Goal: Task Accomplishment & Management: Use online tool/utility

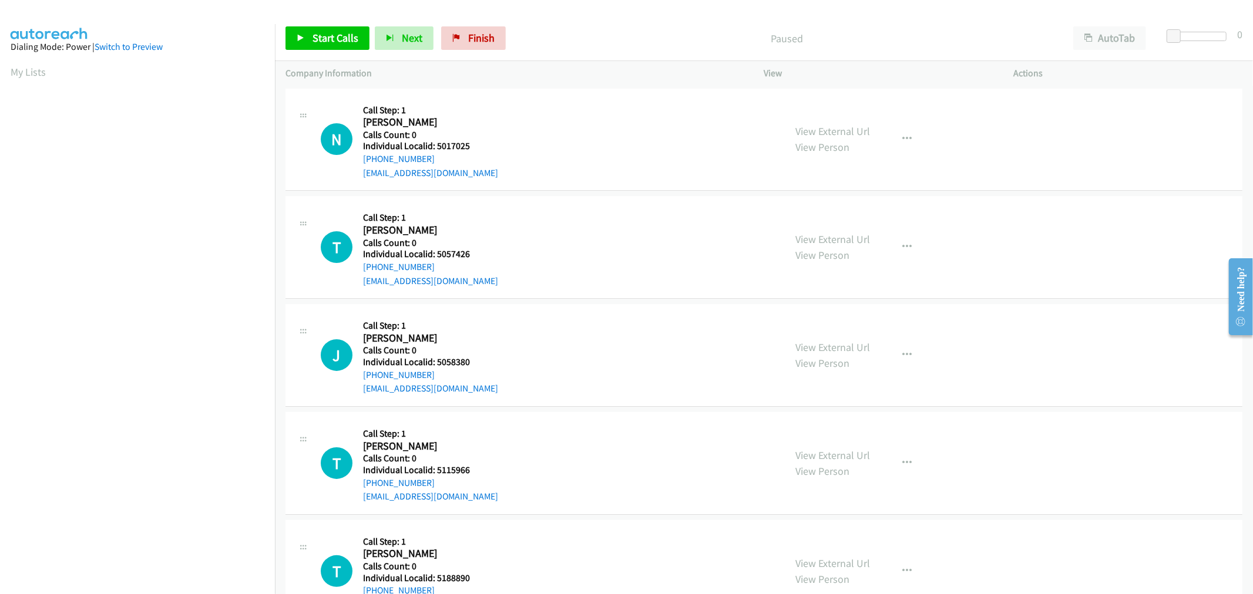
click at [451, 142] on h5 "Individual Localid: 5017025" at bounding box center [430, 146] width 135 height 12
copy h5 "5017025"
click at [326, 36] on span "Start Calls" at bounding box center [335, 38] width 46 height 14
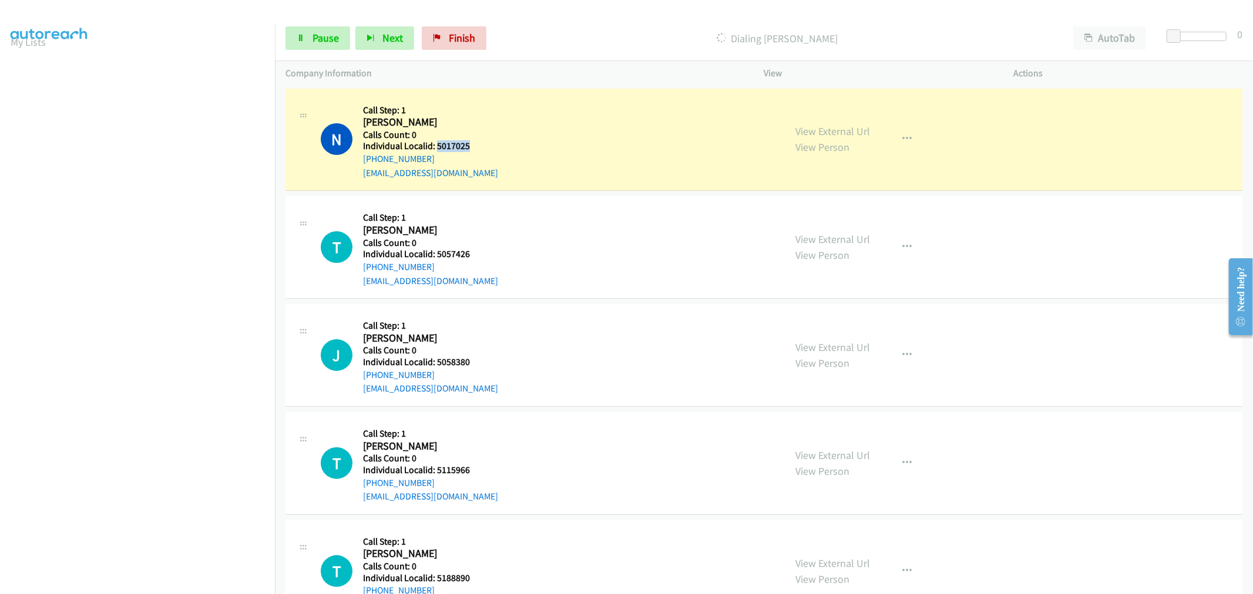
scroll to position [65, 0]
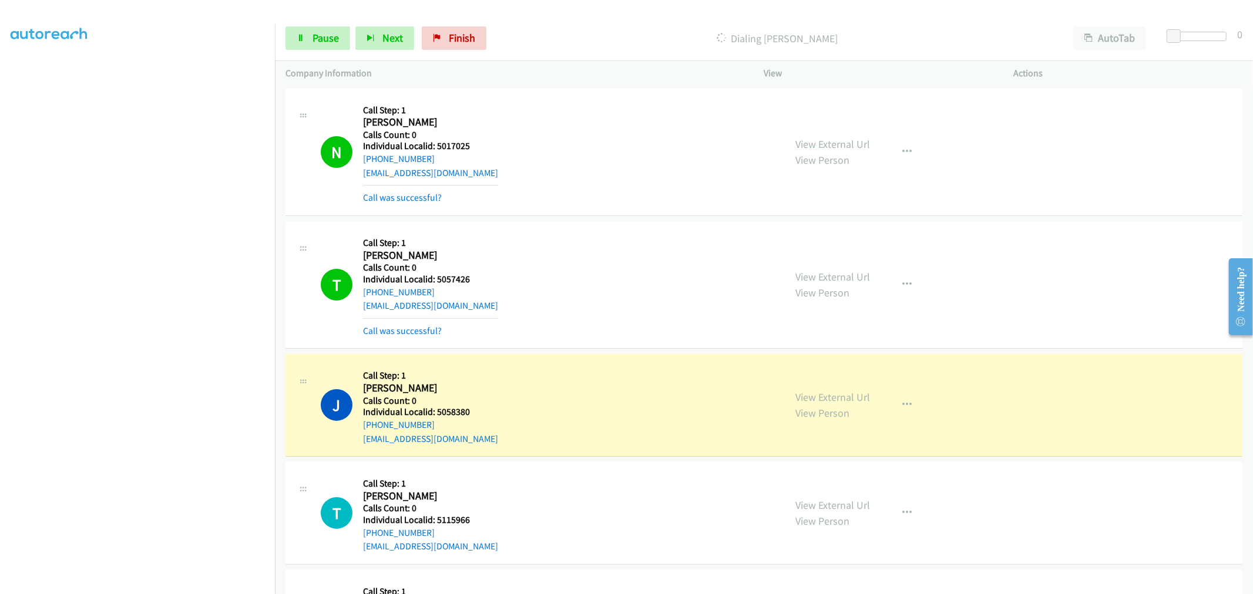
click at [451, 280] on h5 "Individual Localid: 5057426" at bounding box center [430, 280] width 135 height 12
copy h5 "5057426"
click at [453, 408] on h5 "Individual Localid: 5058380" at bounding box center [430, 412] width 135 height 12
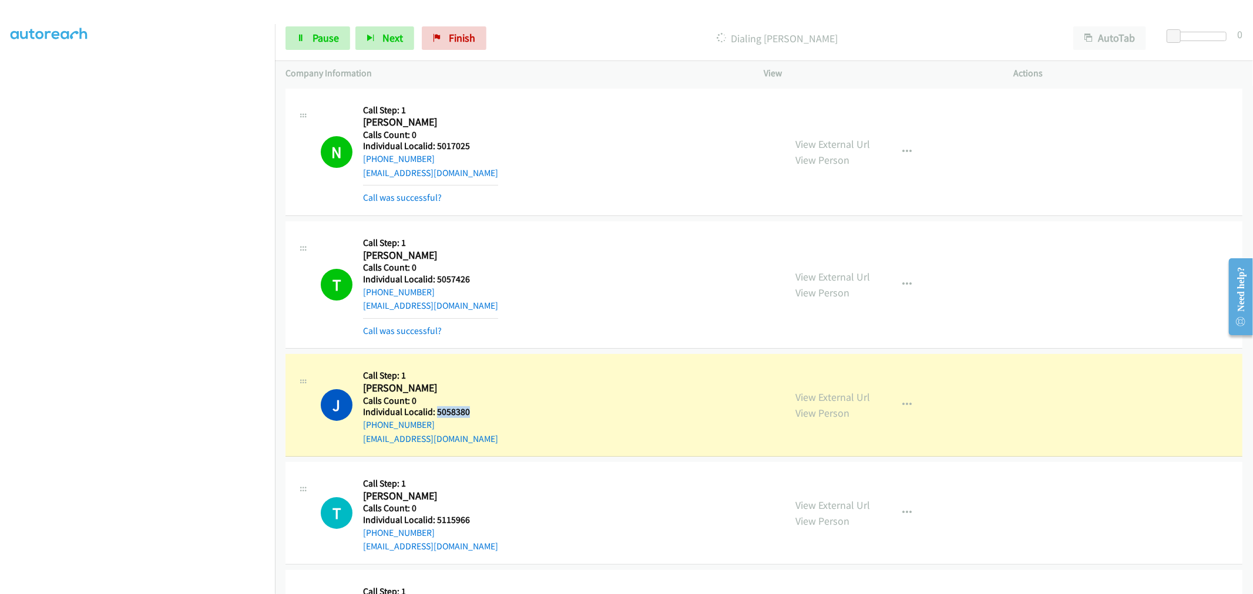
copy h5 "5058380"
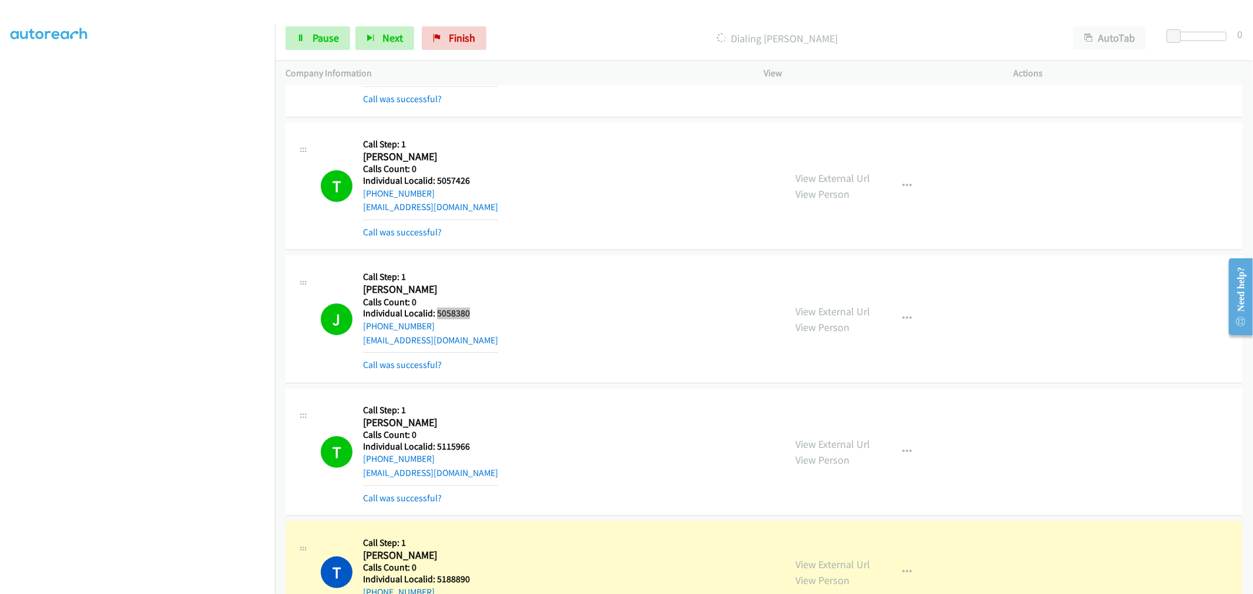
scroll to position [130, 0]
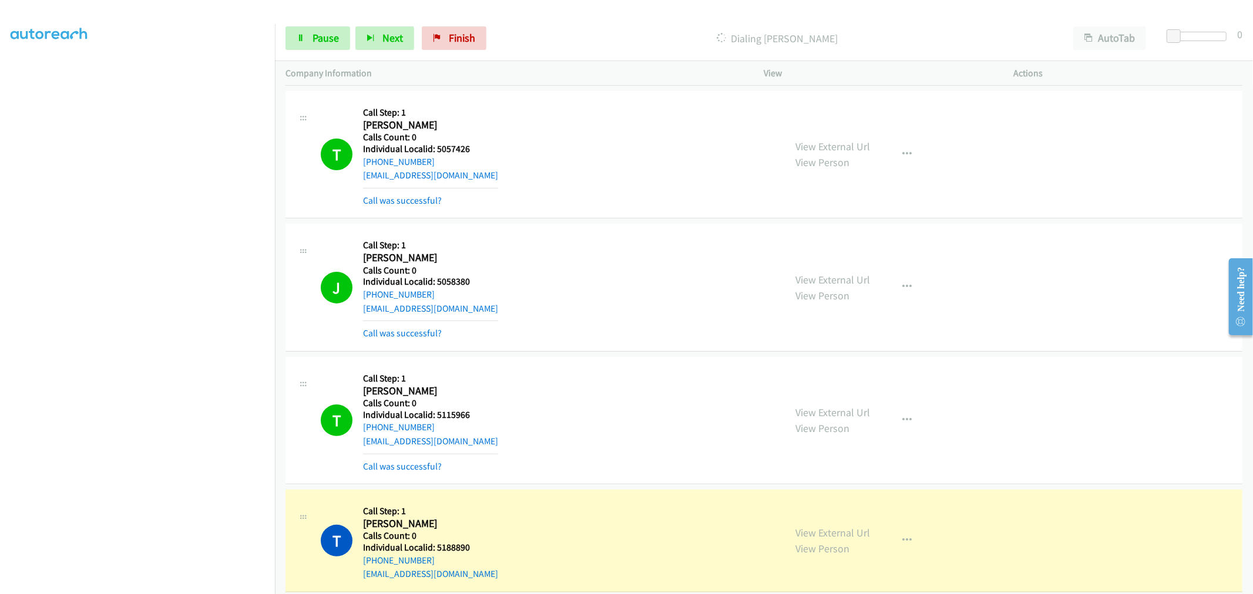
click at [448, 416] on h5 "Individual Localid: 5115966" at bounding box center [430, 415] width 135 height 12
click at [448, 417] on h5 "Individual Localid: 5115966" at bounding box center [430, 415] width 135 height 12
copy h5 "5115966"
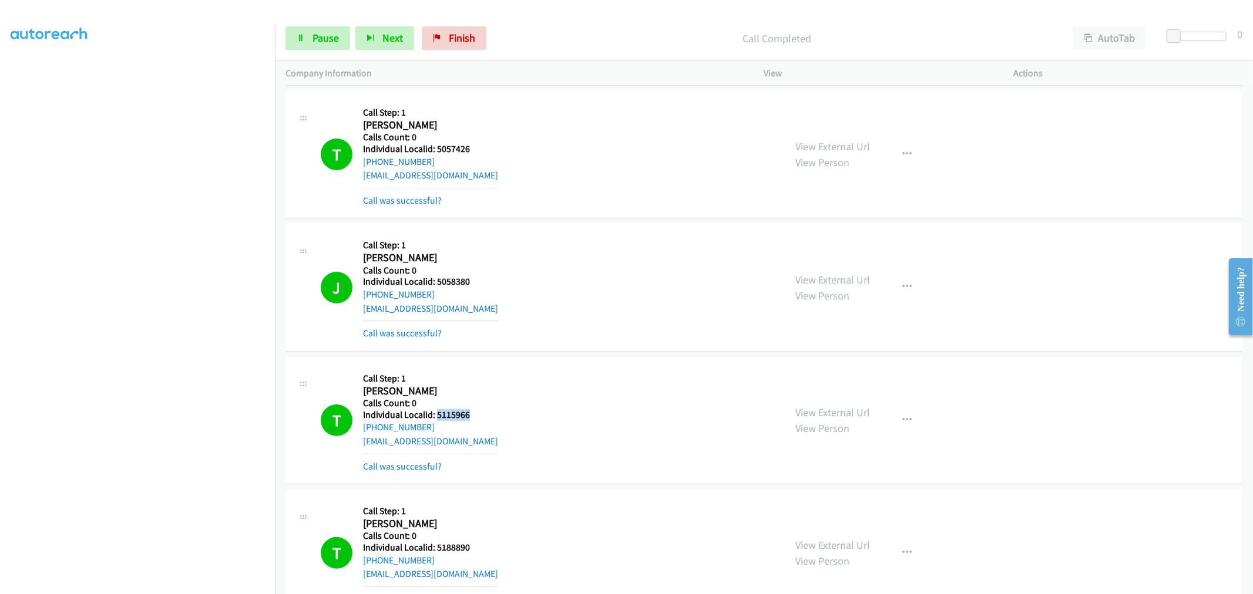
click at [605, 147] on div "T Callback Scheduled Call Step: 1 Tim Fiske America/New_York Calls Count: 0 Ind…" at bounding box center [548, 155] width 454 height 106
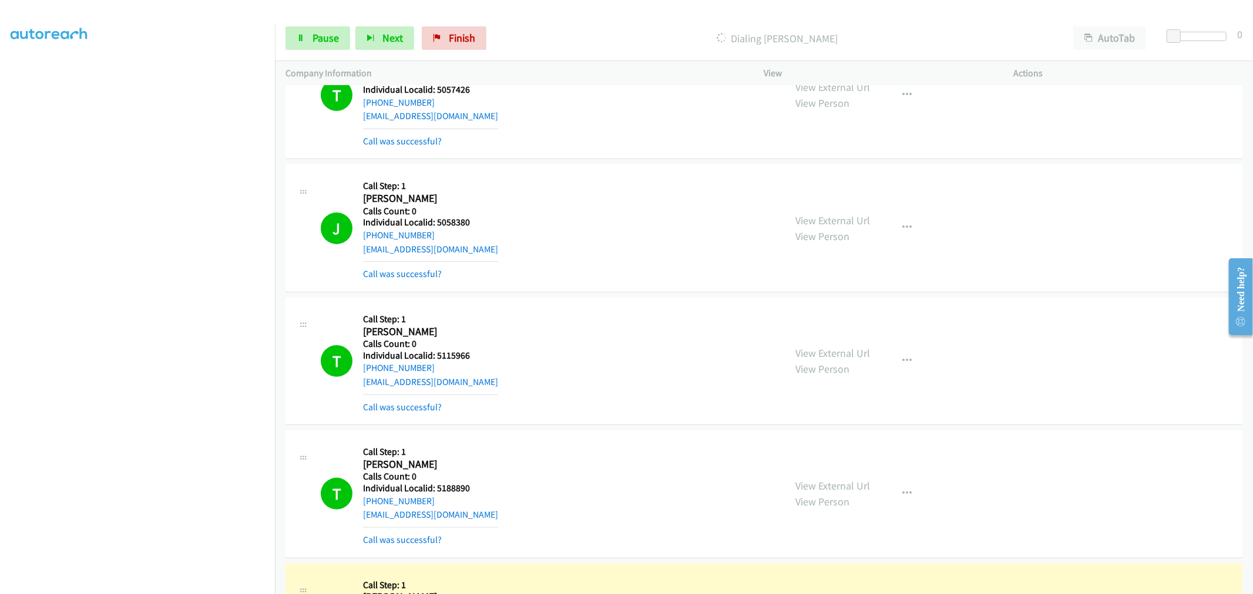
scroll to position [261, 0]
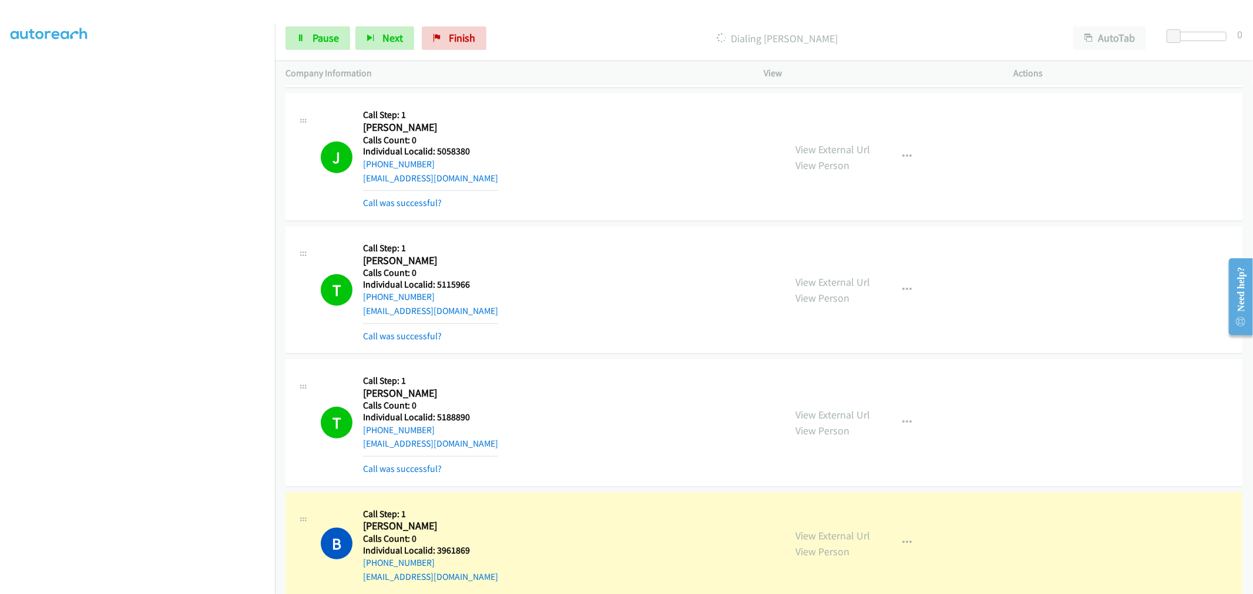
click at [455, 418] on h5 "Individual Localid: 5188890" at bounding box center [430, 418] width 135 height 12
copy h5 "5188890"
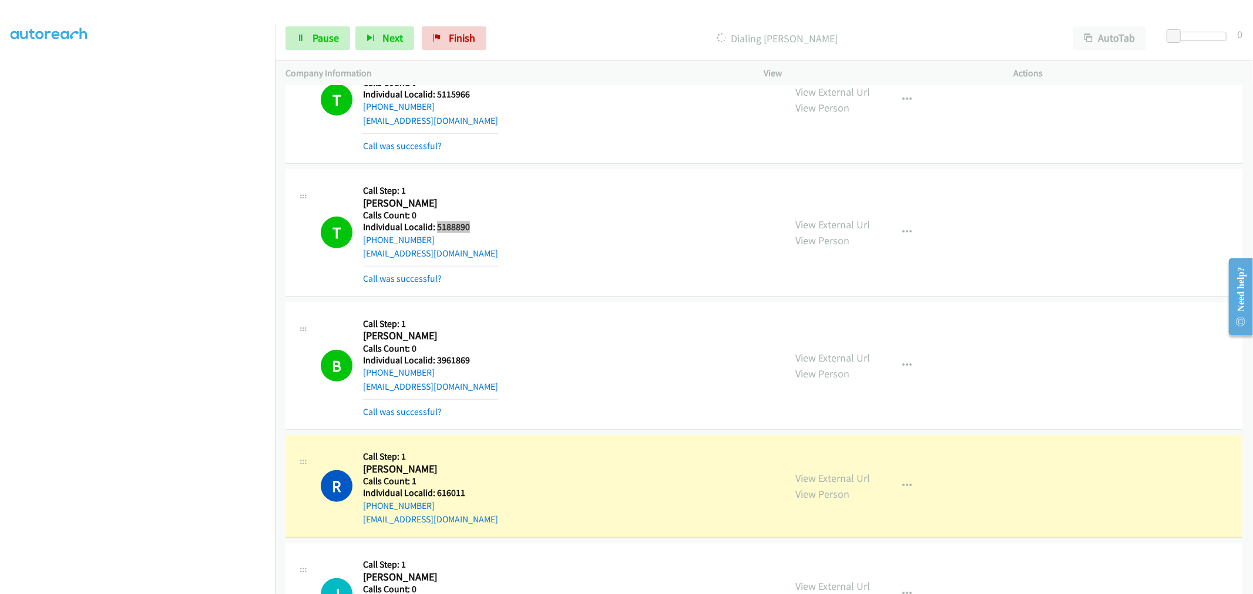
scroll to position [489, 0]
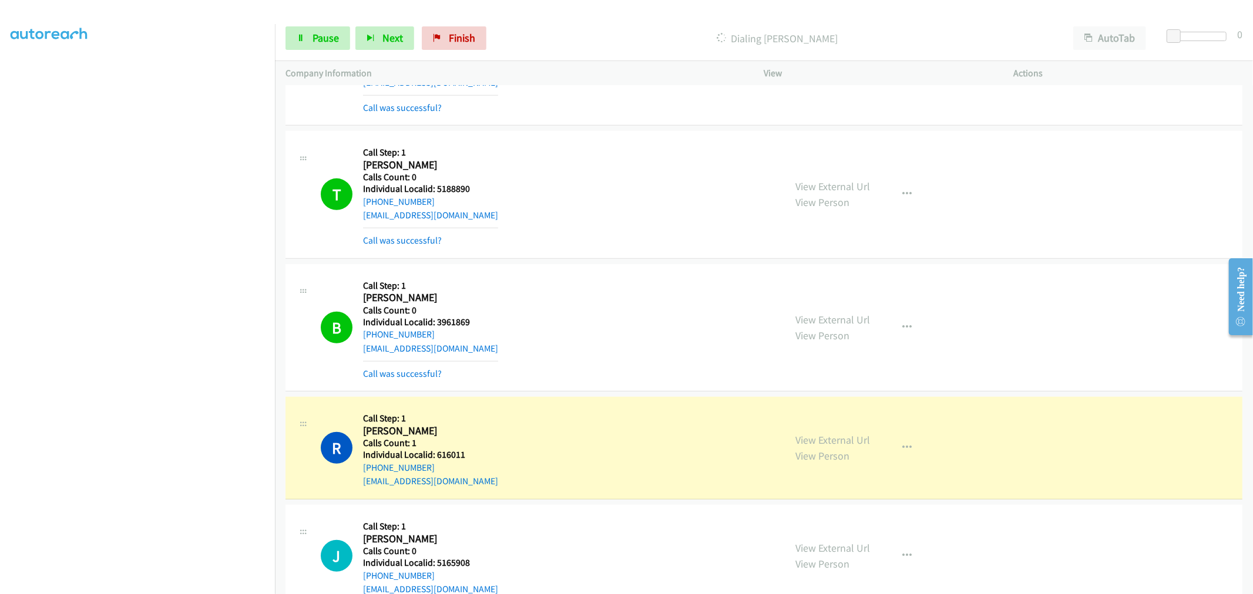
click at [453, 324] on h5 "Individual Localid: 3961869" at bounding box center [430, 323] width 135 height 12
copy h5 "3961869"
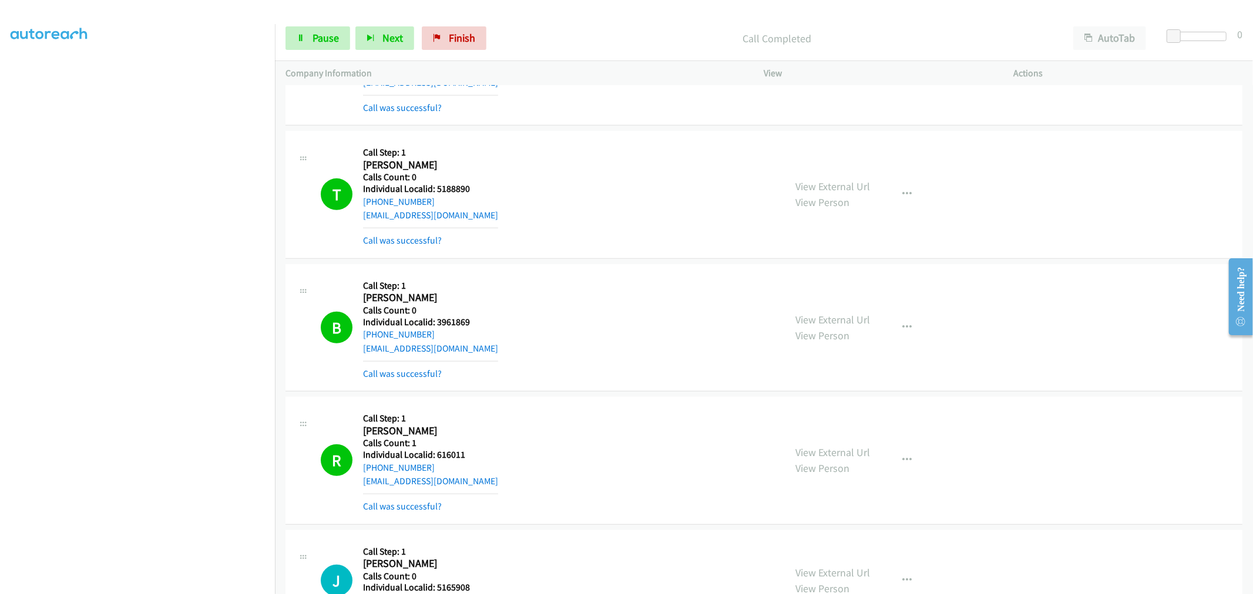
click at [451, 455] on h5 "Individual Localid: 616011" at bounding box center [430, 455] width 135 height 12
copy h5 "616011"
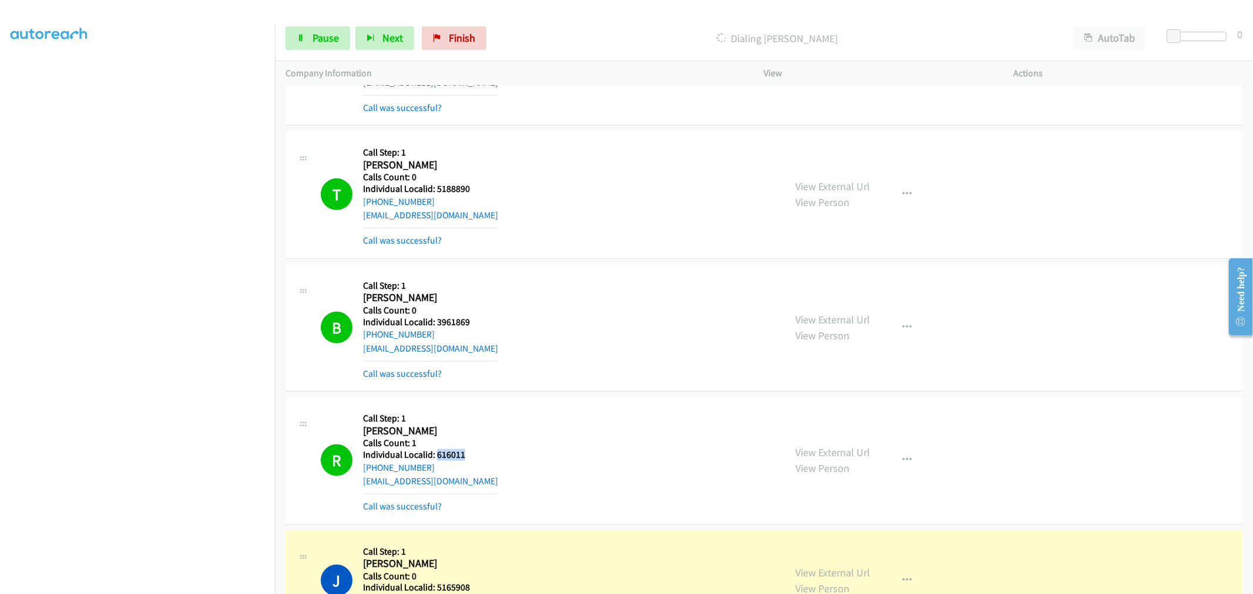
click at [466, 324] on h5 "Individual Localid: 3961869" at bounding box center [430, 323] width 135 height 12
click at [459, 321] on h5 "Individual Localid: 3961869" at bounding box center [430, 323] width 135 height 12
copy h5 "3961869"
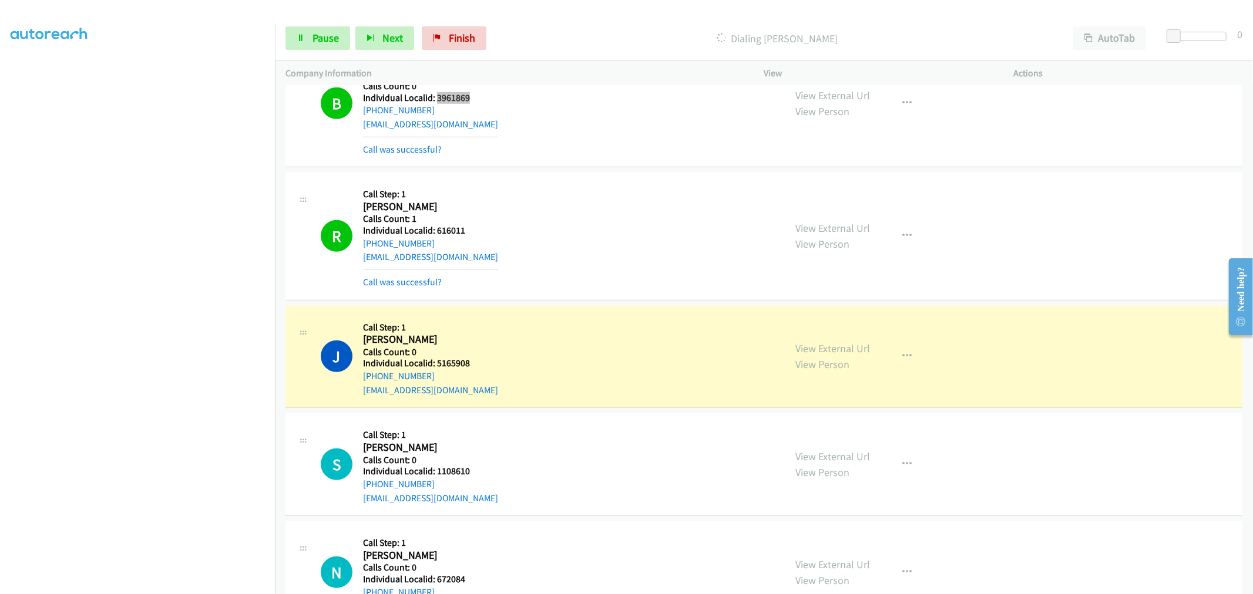
scroll to position [718, 0]
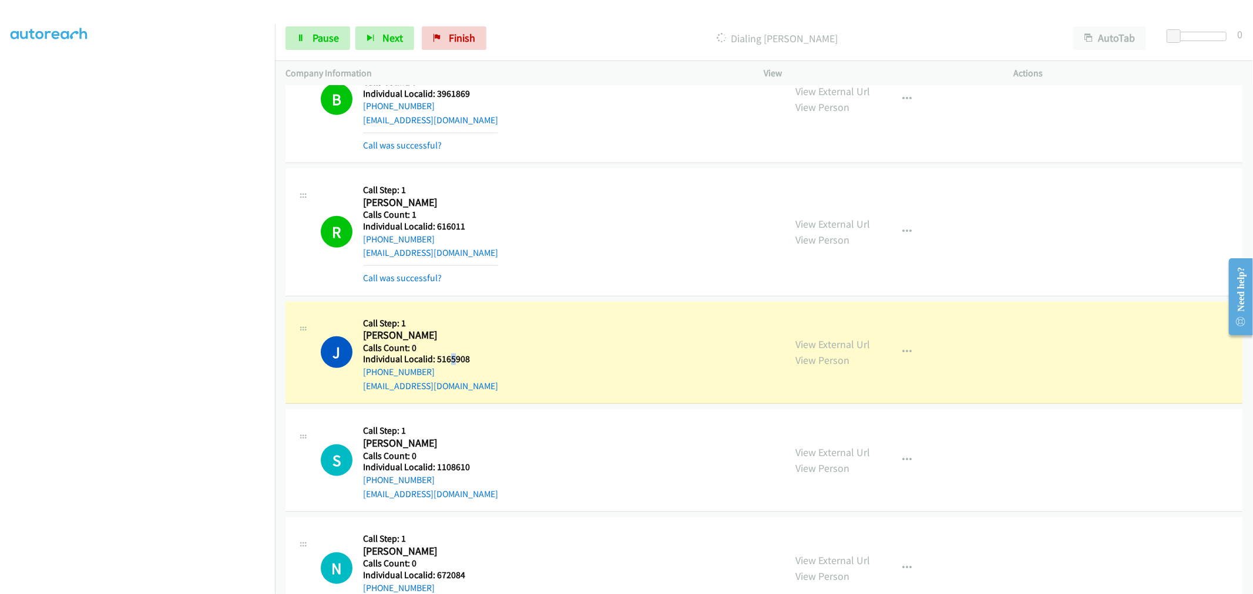
click at [452, 356] on h5 "Individual Localid: 5165908" at bounding box center [430, 360] width 135 height 12
click at [456, 361] on h5 "Individual Localid: 5165908" at bounding box center [430, 360] width 135 height 12
copy h5 "5165908"
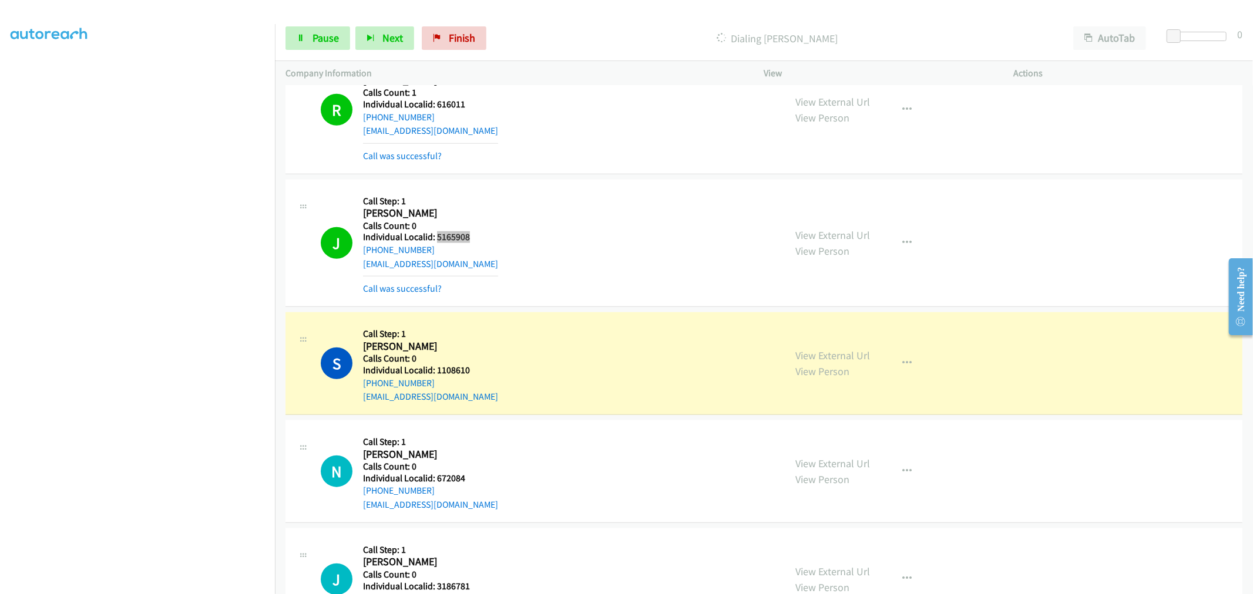
scroll to position [848, 0]
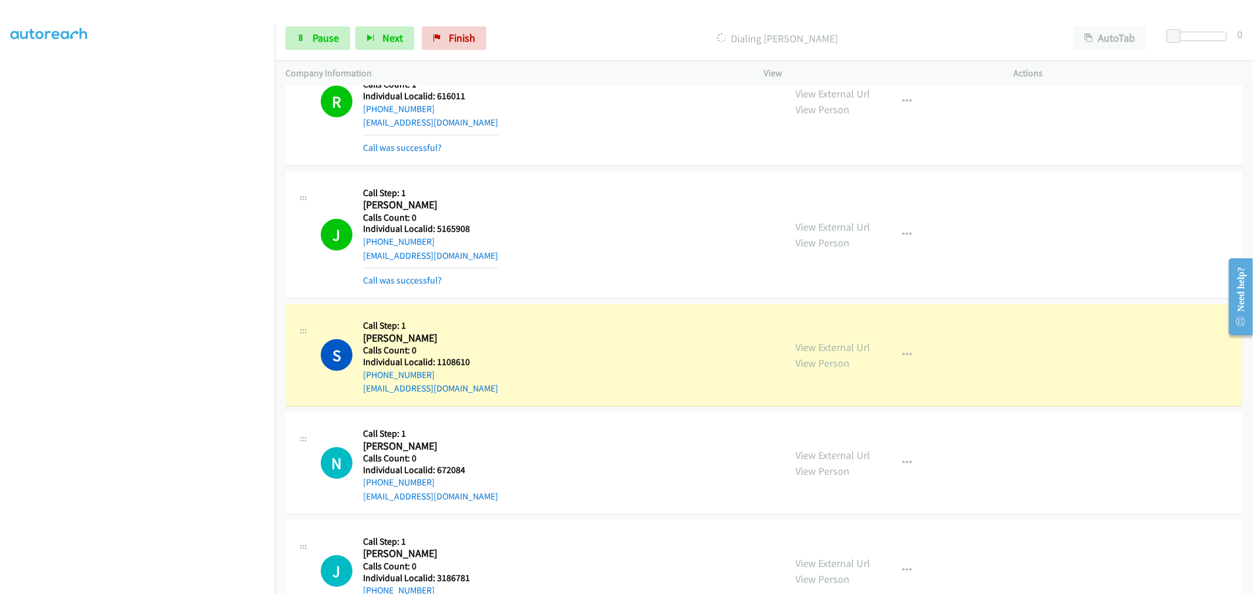
click at [443, 359] on h5 "Individual Localid: 1108610" at bounding box center [430, 362] width 135 height 12
copy h5 "1108610"
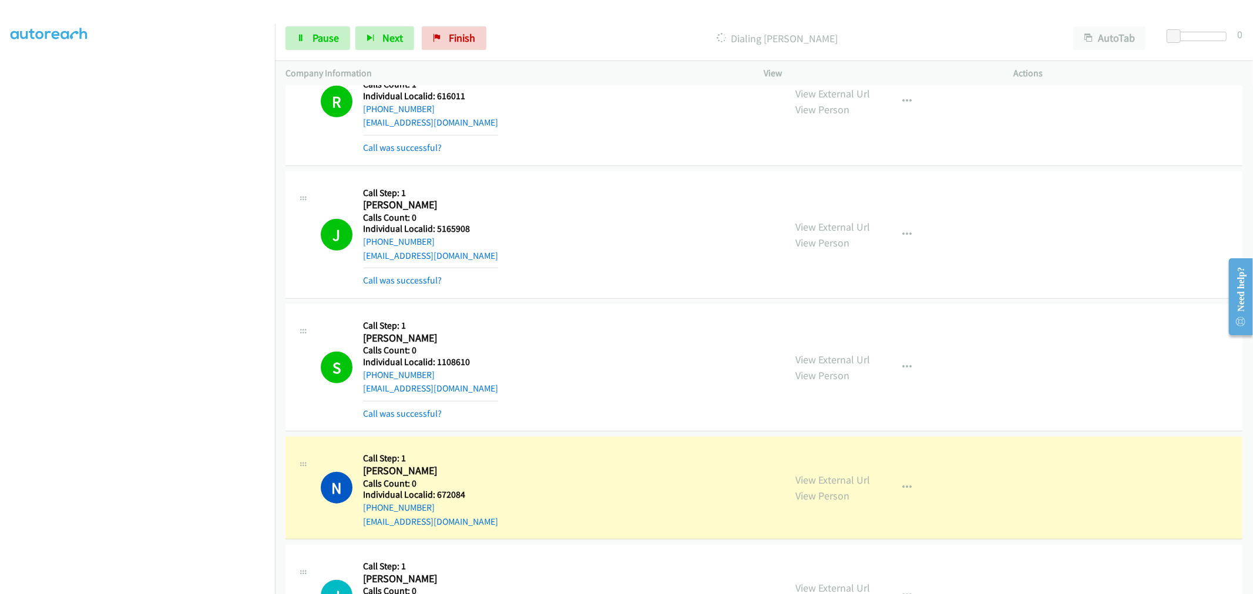
click at [449, 486] on h5 "Calls Count: 0" at bounding box center [430, 484] width 135 height 12
click at [453, 495] on h5 "Individual Localid: 672084" at bounding box center [430, 495] width 135 height 12
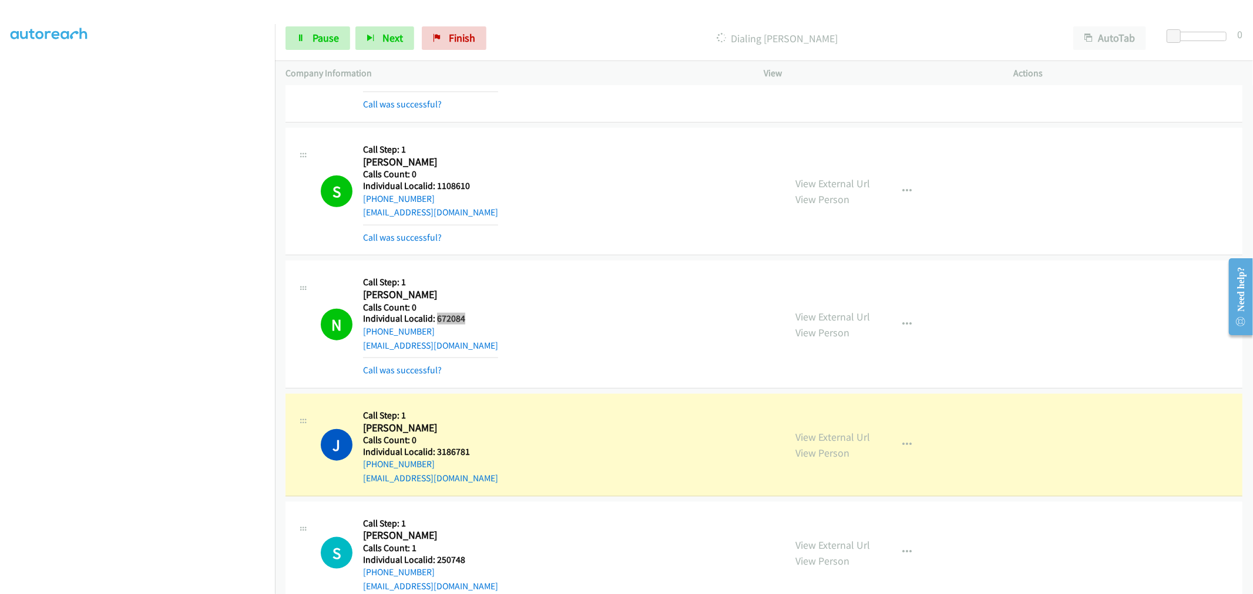
scroll to position [1028, 0]
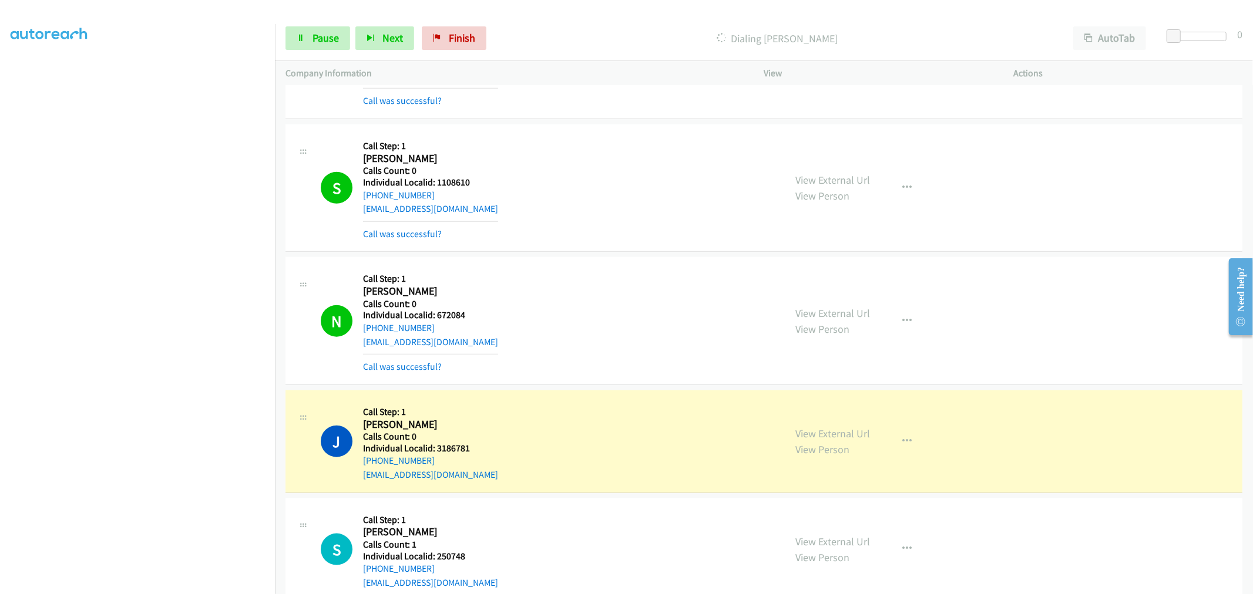
click at [446, 452] on h5 "Individual Localid: 3186781" at bounding box center [430, 449] width 135 height 12
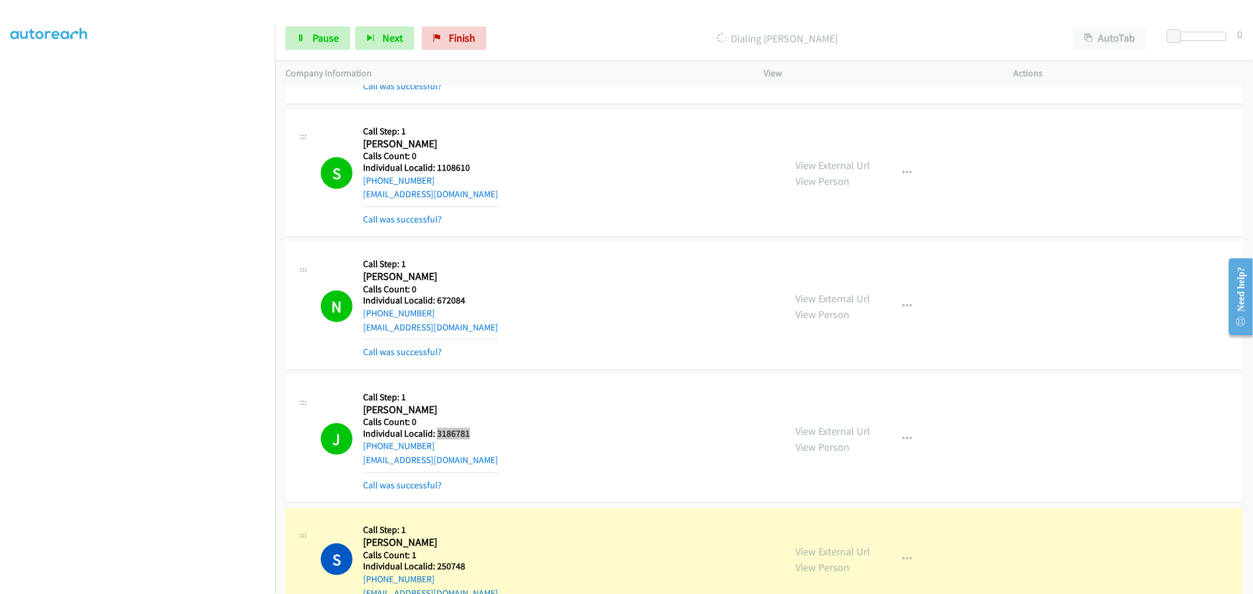
scroll to position [1078, 0]
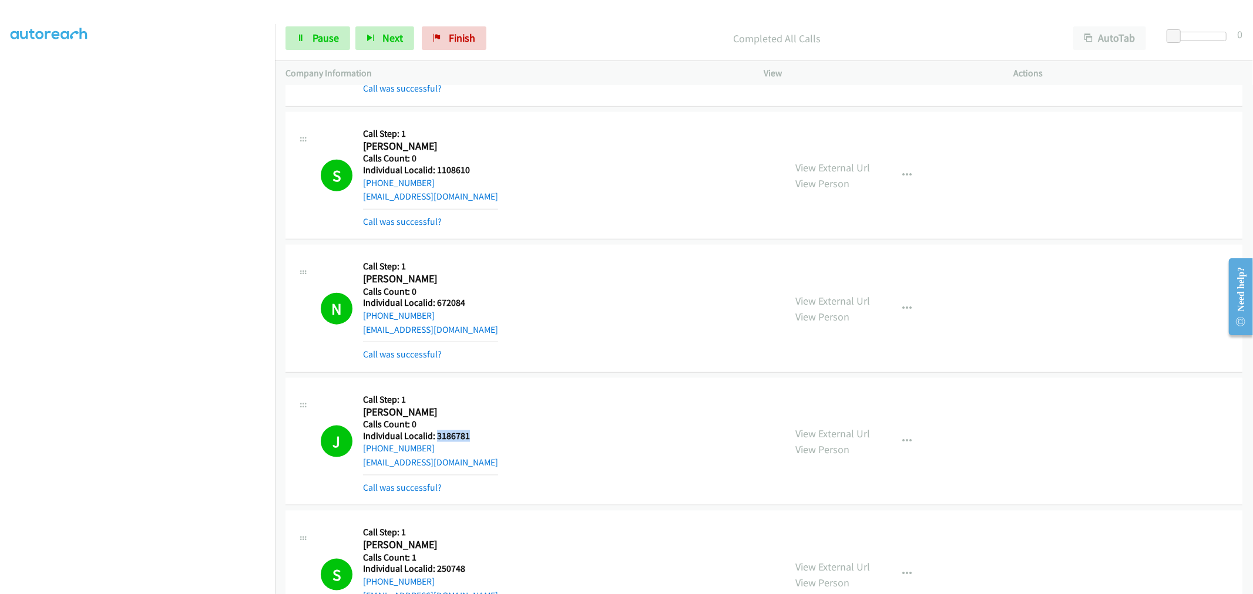
click at [454, 303] on h5 "Individual Localid: 672084" at bounding box center [430, 303] width 135 height 12
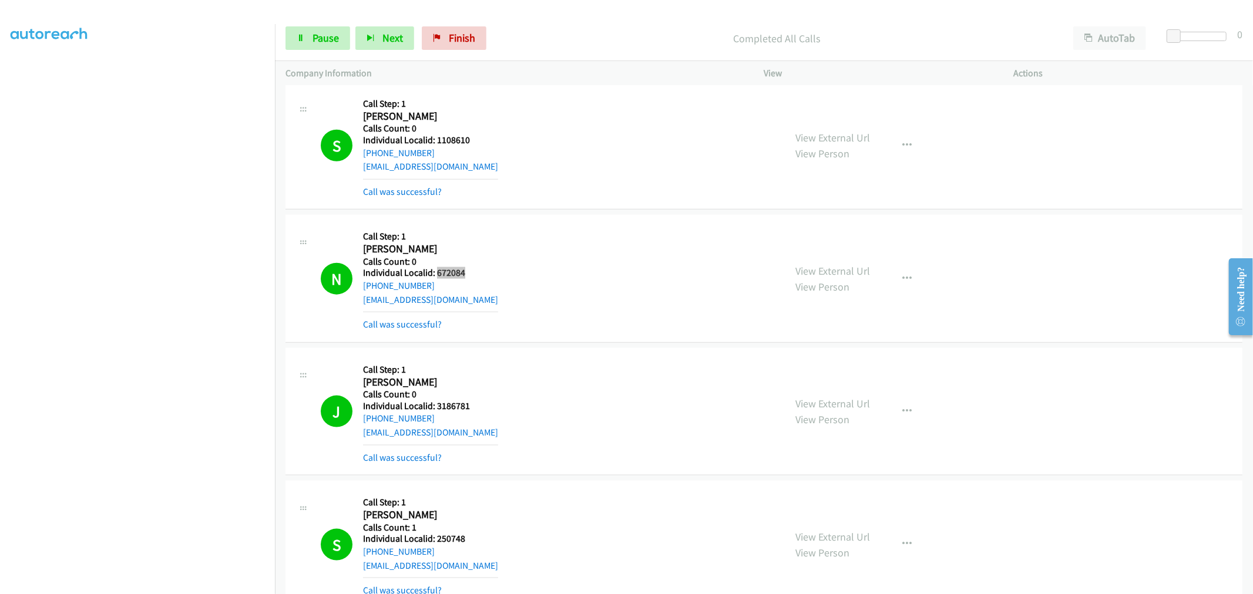
scroll to position [1141, 0]
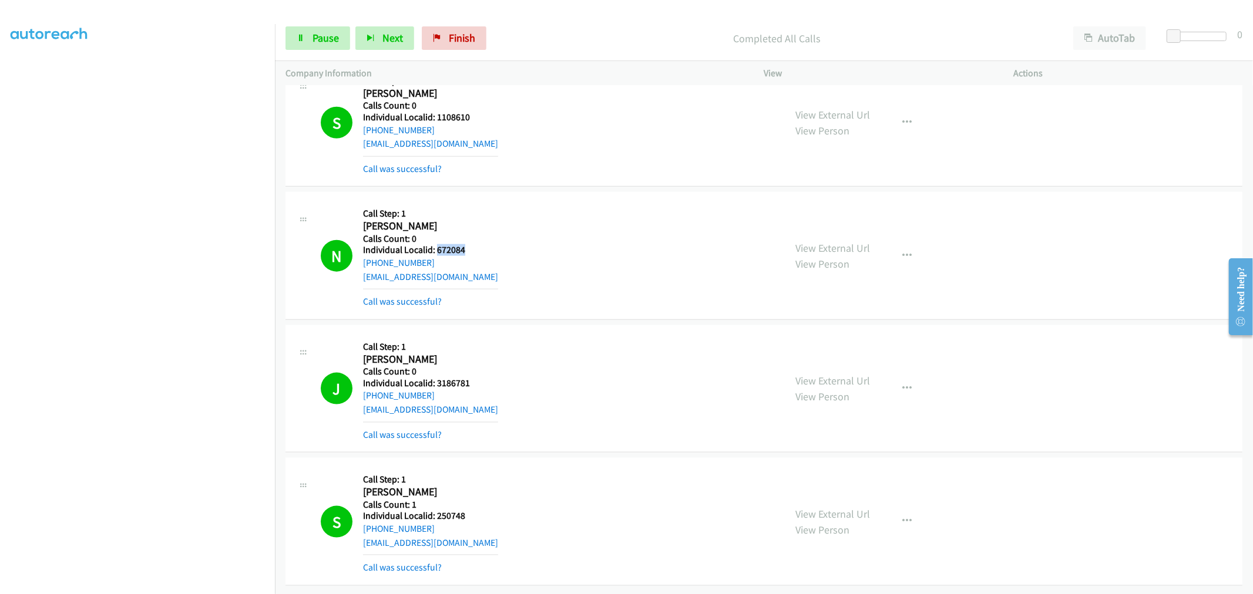
click at [456, 378] on h5 "Individual Localid: 3186781" at bounding box center [430, 384] width 135 height 12
click at [447, 510] on h5 "Individual Localid: 250748" at bounding box center [430, 516] width 135 height 12
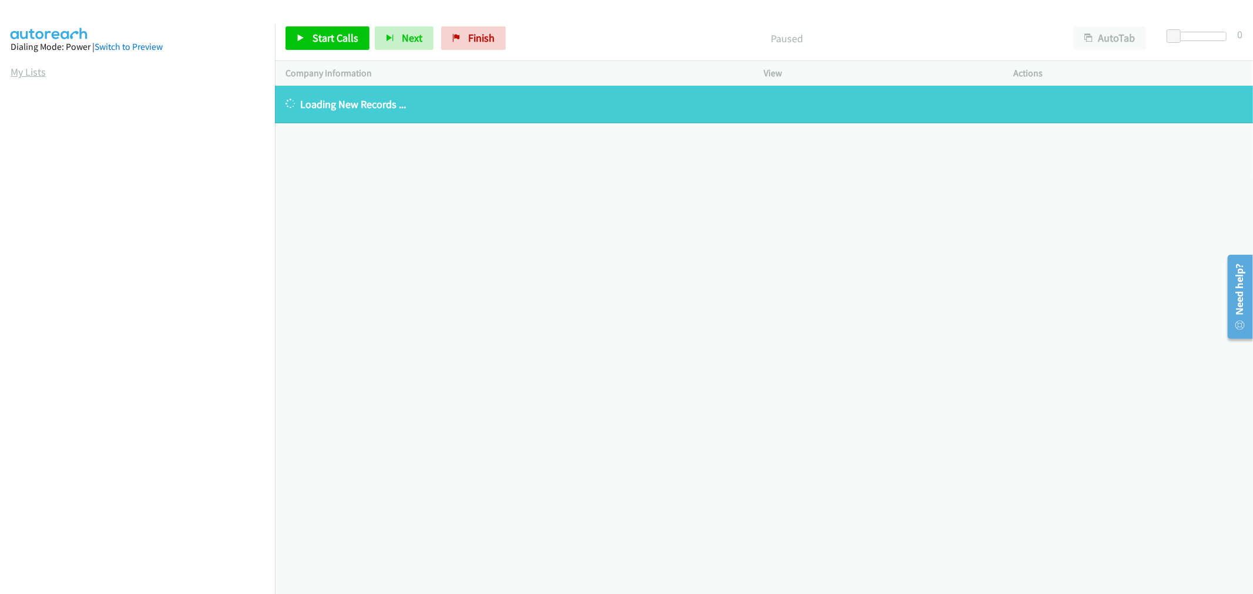
click at [20, 75] on link "My Lists" at bounding box center [28, 72] width 35 height 14
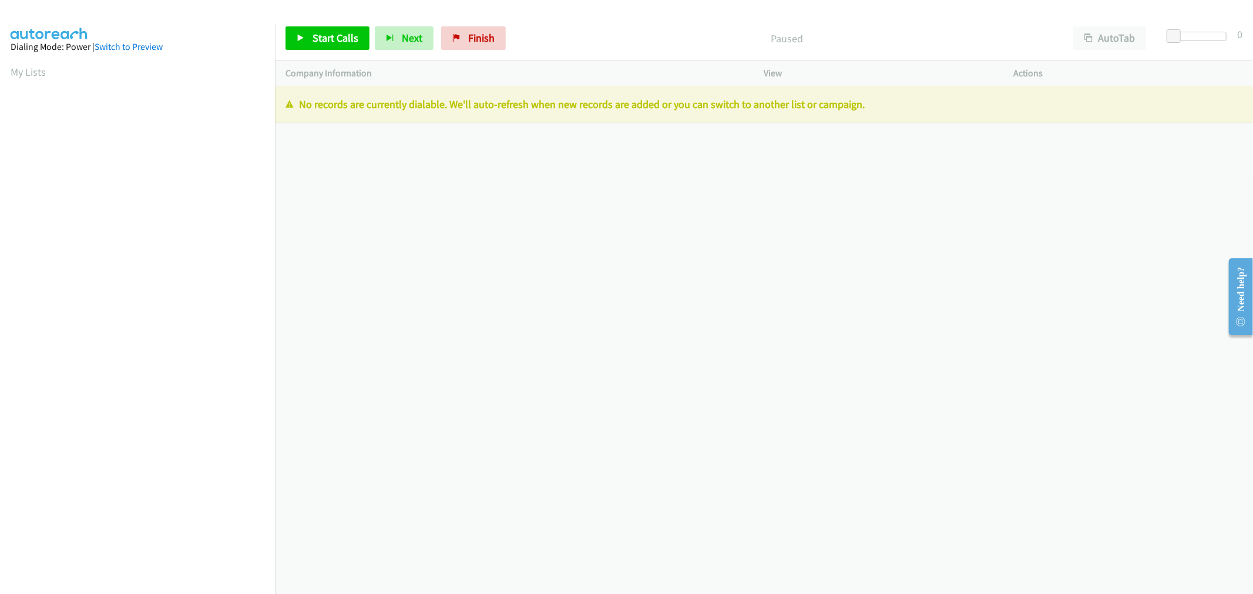
scroll to position [65, 0]
